Goal: Navigation & Orientation: Understand site structure

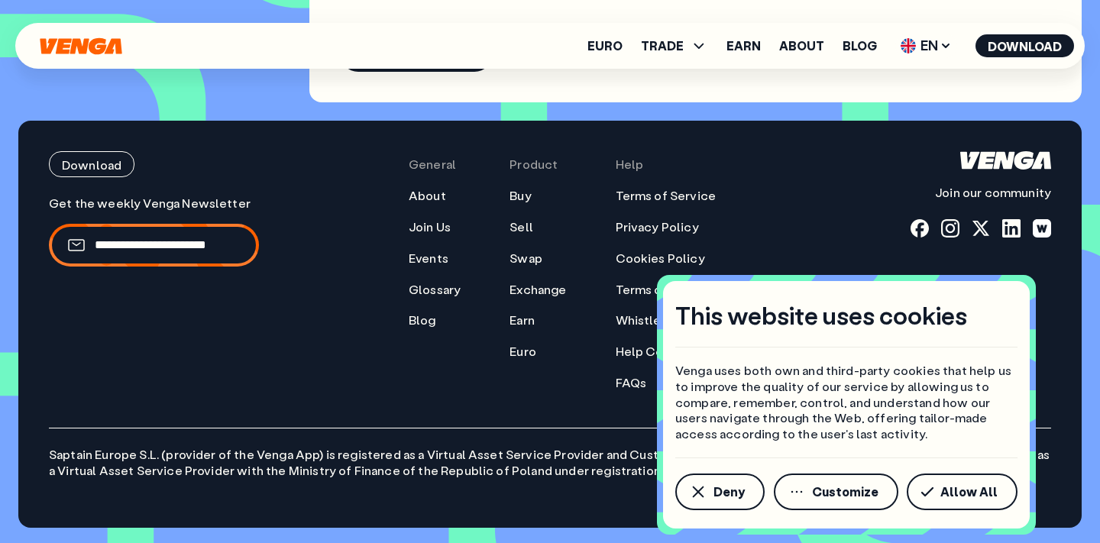
scroll to position [6476, 0]
click at [801, 489] on icon "button" at bounding box center [796, 492] width 18 height 18
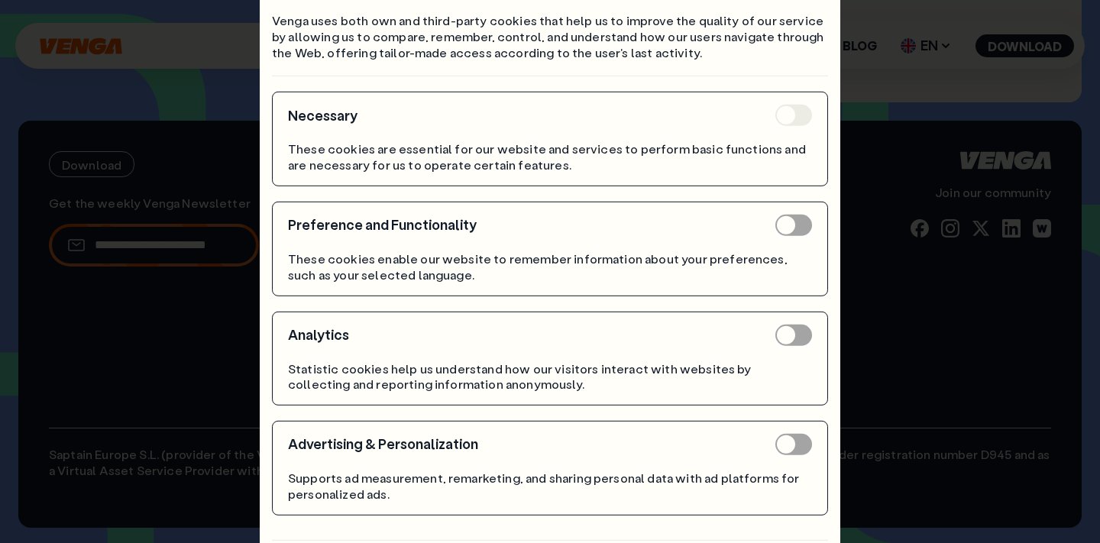
click at [881, 88] on div "This website uses cookies Venga uses both own and third-party cookies that help…" at bounding box center [550, 271] width 1100 height 543
click at [36, 254] on div "This website uses cookies Venga uses both own and third-party cookies that help…" at bounding box center [550, 271] width 1100 height 543
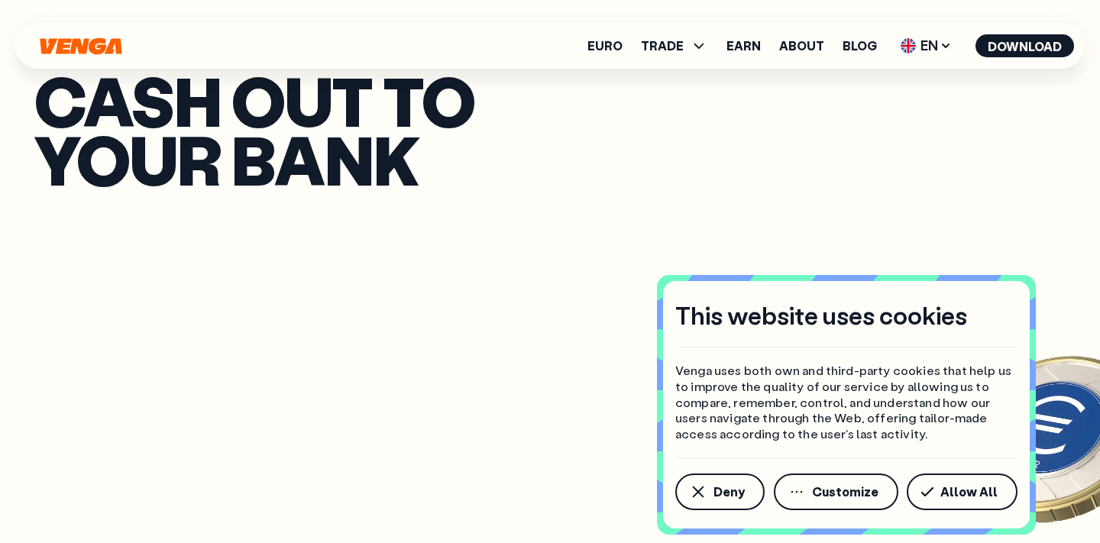
scroll to position [6476, 0]
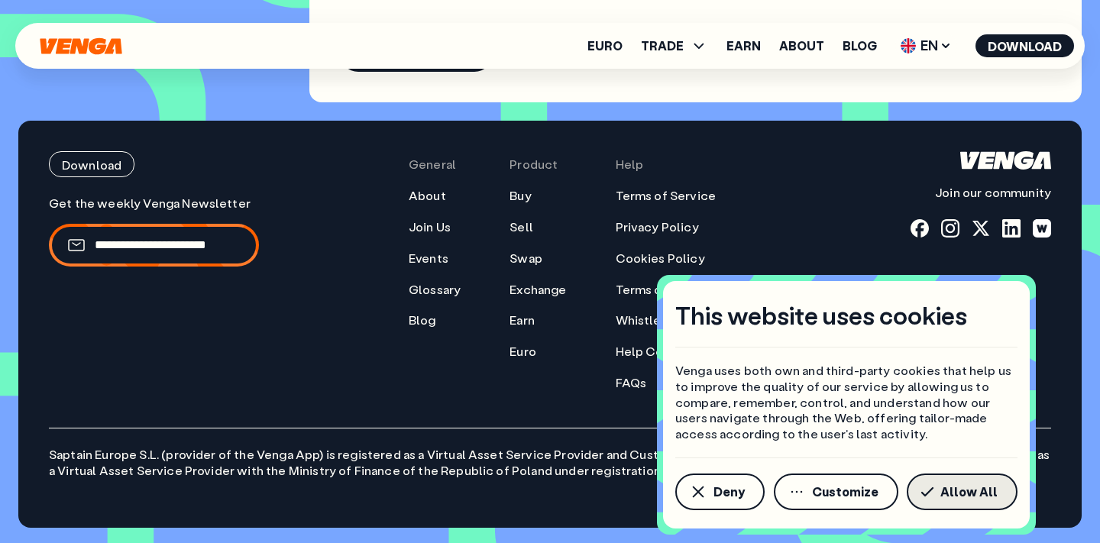
click at [965, 487] on span "Allow All" at bounding box center [968, 492] width 57 height 12
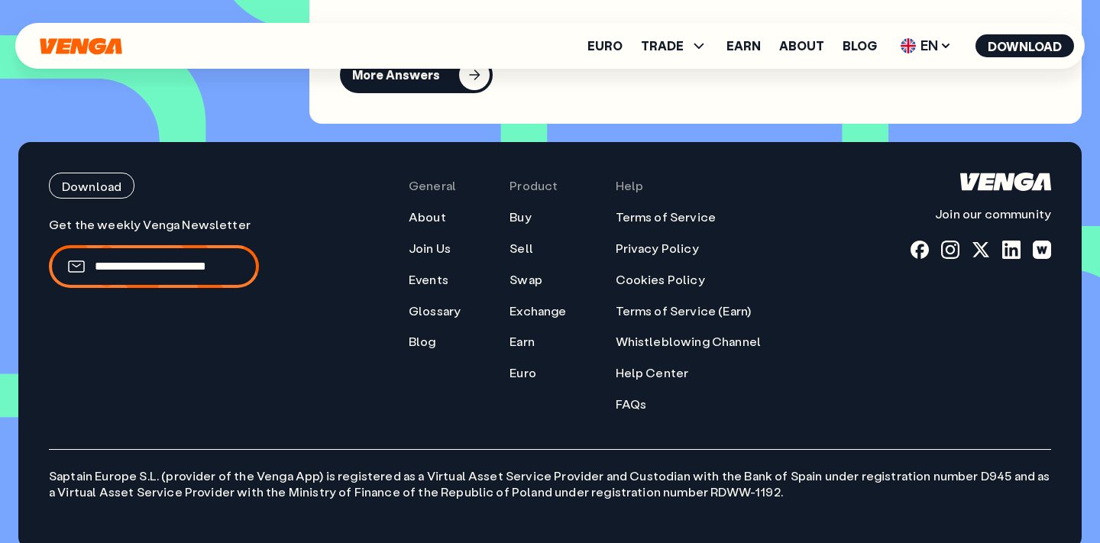
scroll to position [6430, 0]
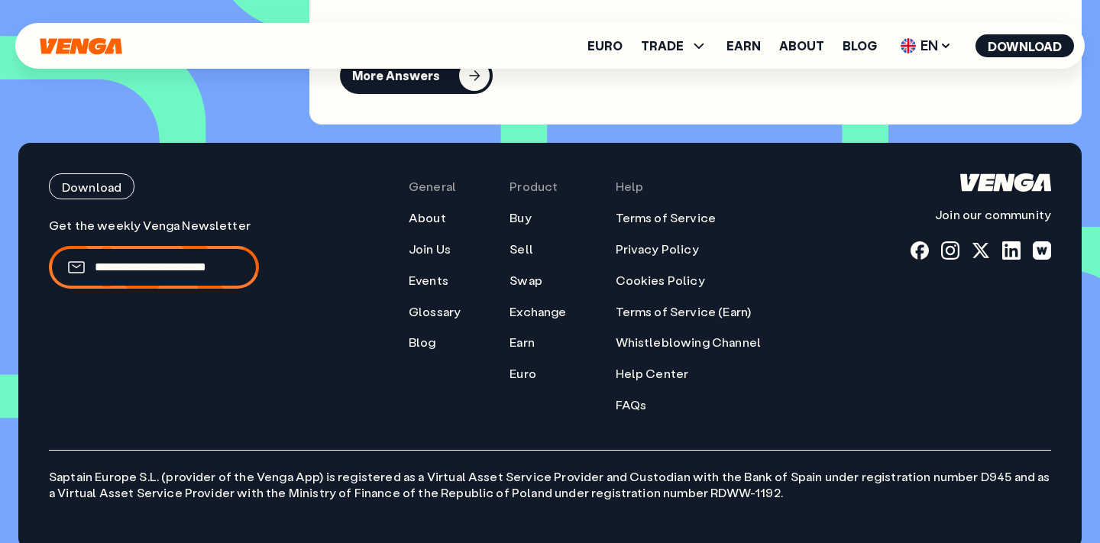
click at [431, 226] on link "About" at bounding box center [427, 218] width 37 height 16
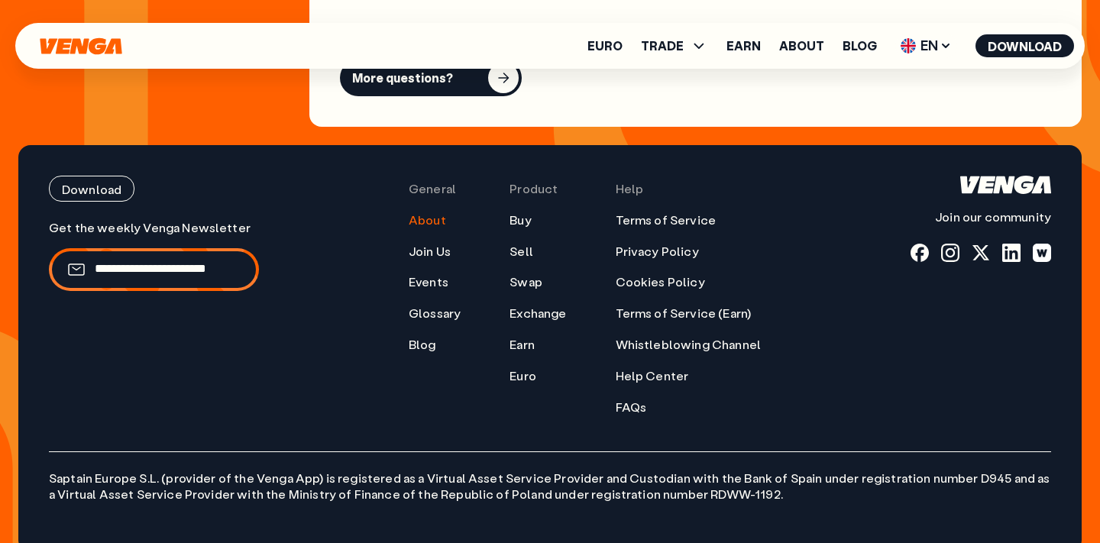
scroll to position [6125, 0]
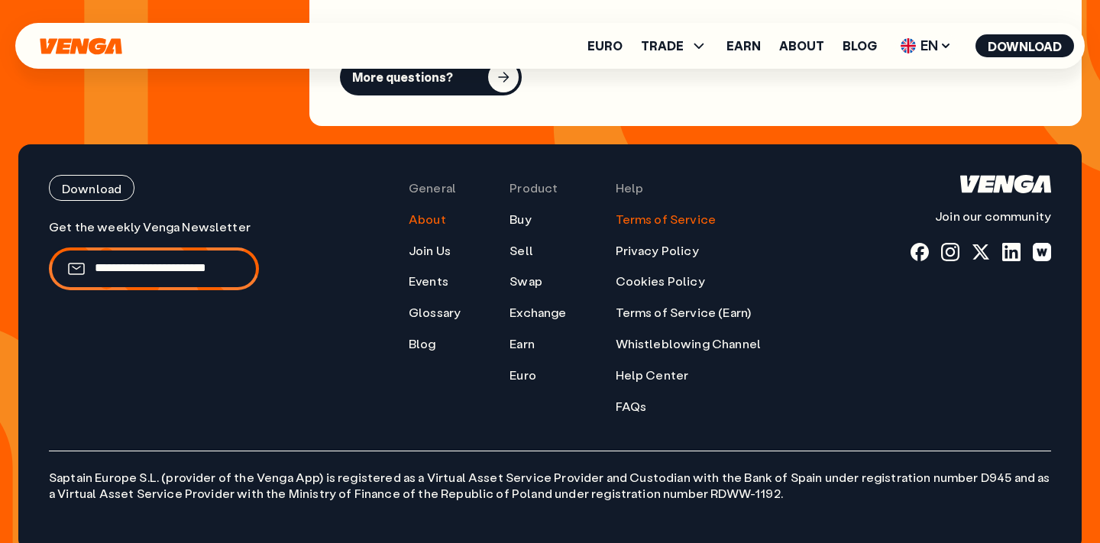
click at [655, 212] on link "Terms of Service" at bounding box center [666, 220] width 101 height 16
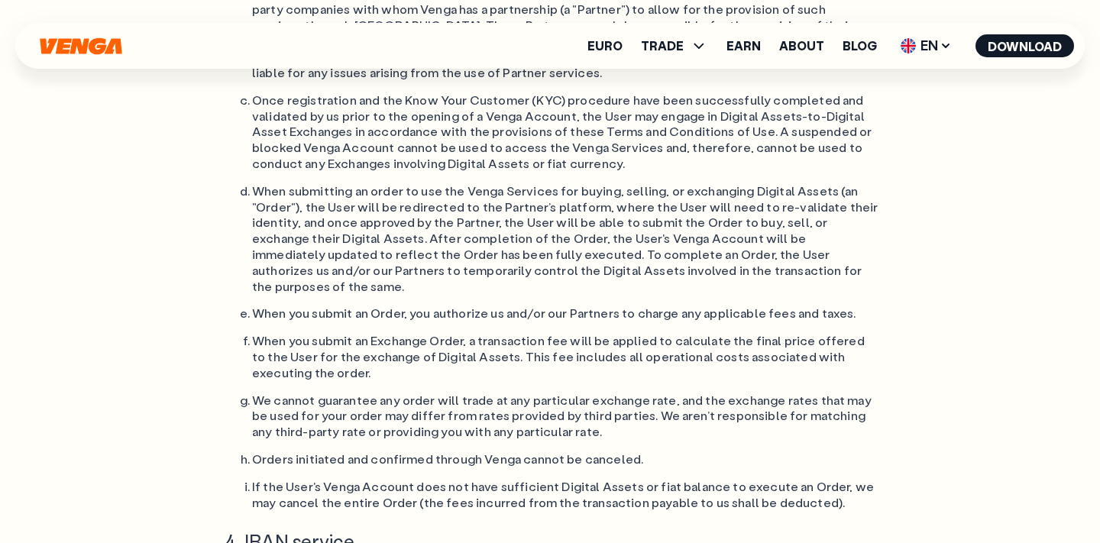
scroll to position [5589, 0]
